Goal: Transaction & Acquisition: Download file/media

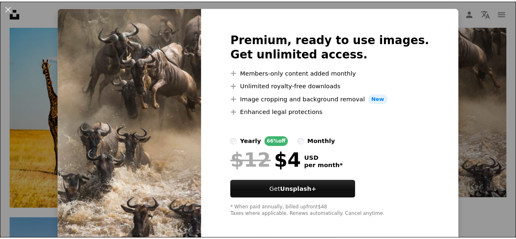
scroll to position [23, 0]
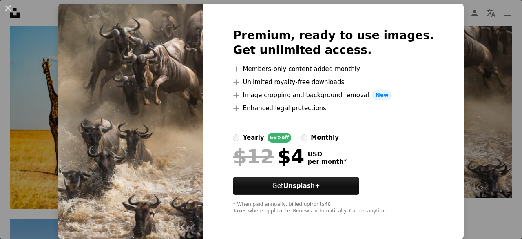
click at [469, 51] on div "An X shape Premium, ready to use images. Get unlimited access. A plus sign Memb…" at bounding box center [261, 119] width 522 height 239
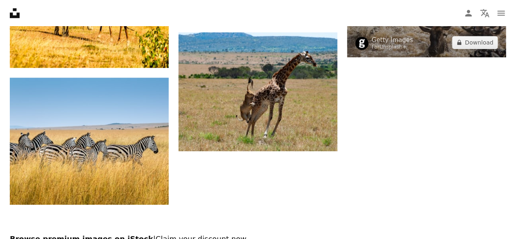
scroll to position [1068, 0]
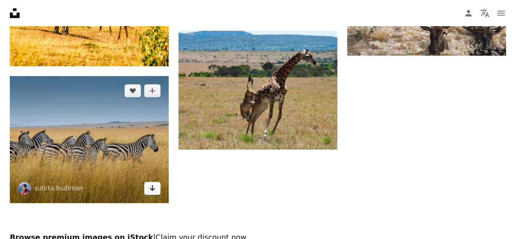
click at [149, 191] on icon "Arrow pointing down" at bounding box center [152, 188] width 7 height 10
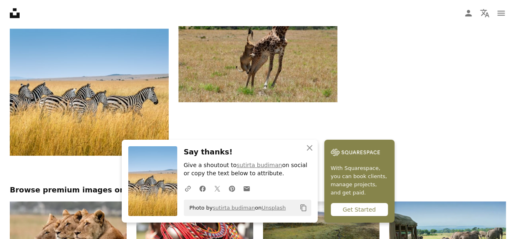
scroll to position [1117, 0]
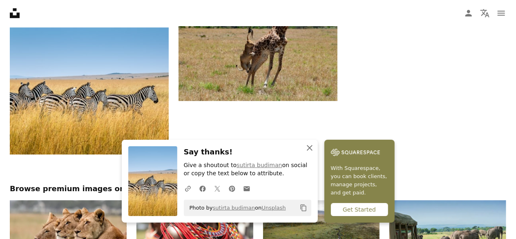
click at [313, 147] on icon "An X shape" at bounding box center [310, 148] width 10 height 10
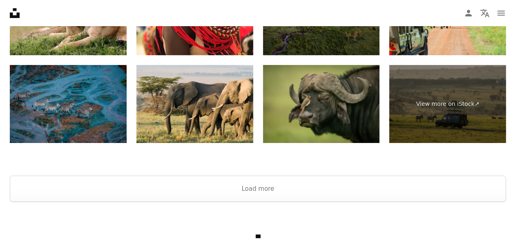
scroll to position [1395, 0]
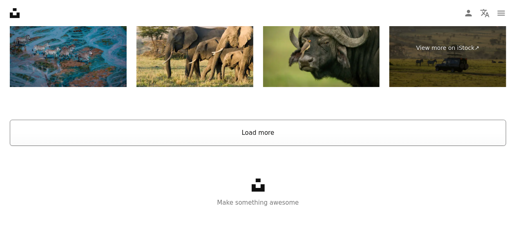
click at [267, 136] on button "Load more" at bounding box center [258, 133] width 496 height 26
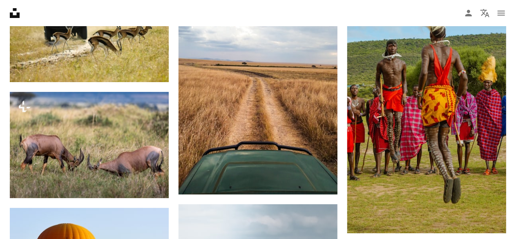
scroll to position [3069, 0]
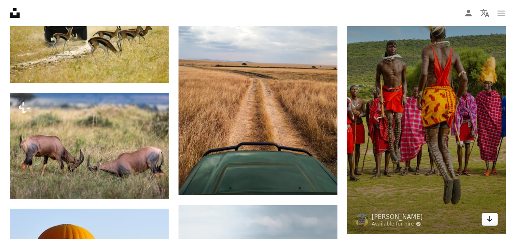
click at [488, 221] on icon "Arrow pointing down" at bounding box center [489, 219] width 7 height 10
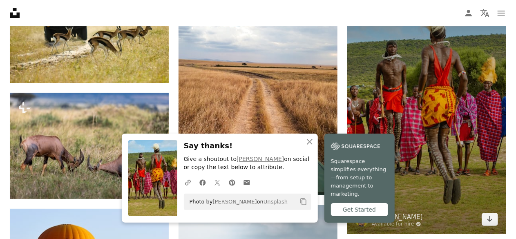
scroll to position [2860, 0]
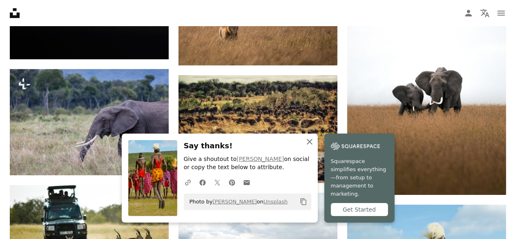
click at [309, 147] on icon "An X shape" at bounding box center [310, 142] width 10 height 10
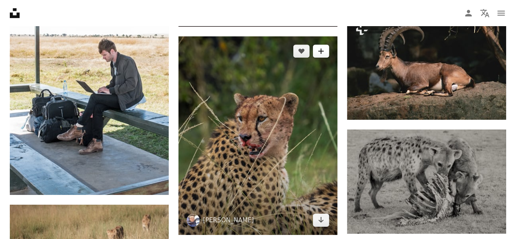
scroll to position [36815, 0]
